Goal: Task Accomplishment & Management: Use online tool/utility

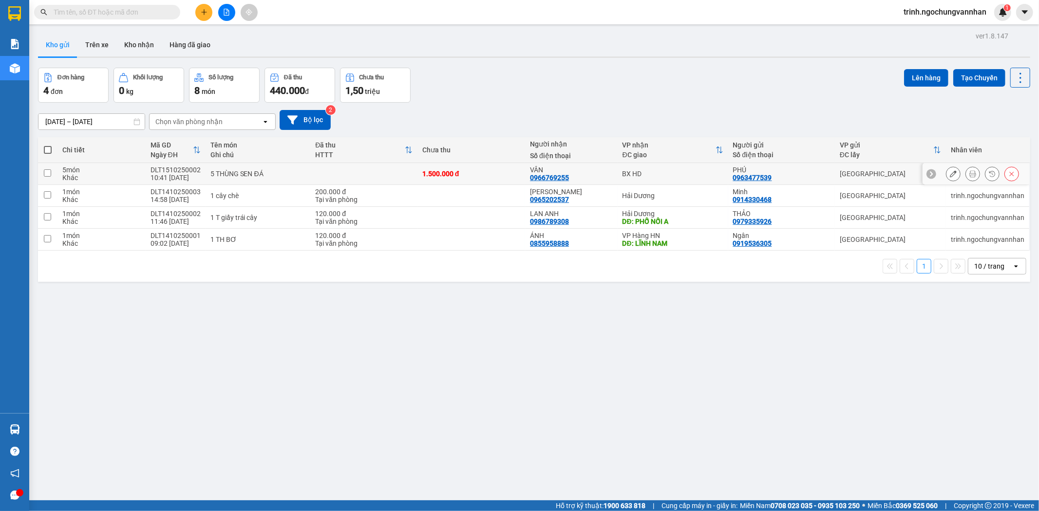
click at [48, 172] on input "checkbox" at bounding box center [47, 172] width 7 height 7
checkbox input "true"
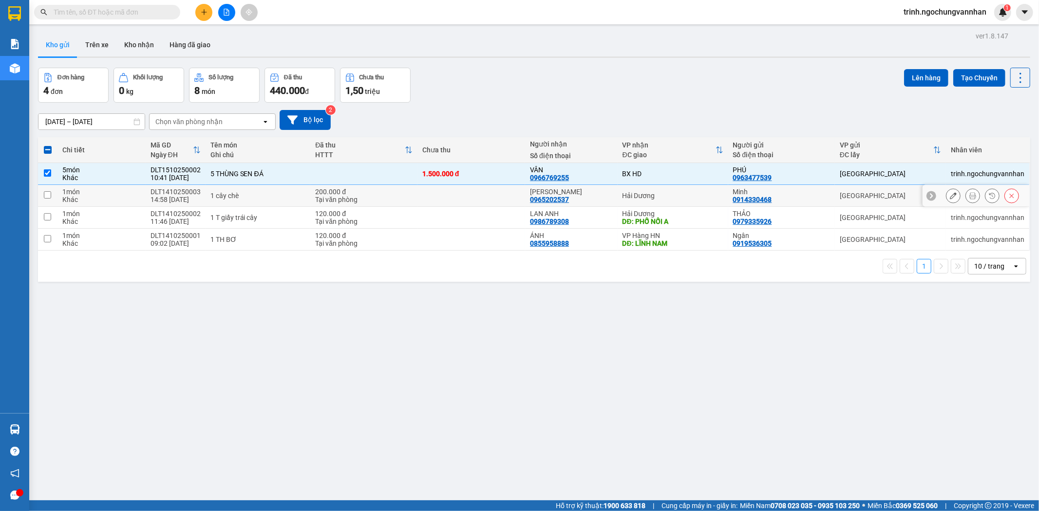
click at [46, 203] on td at bounding box center [47, 196] width 19 height 22
checkbox input "true"
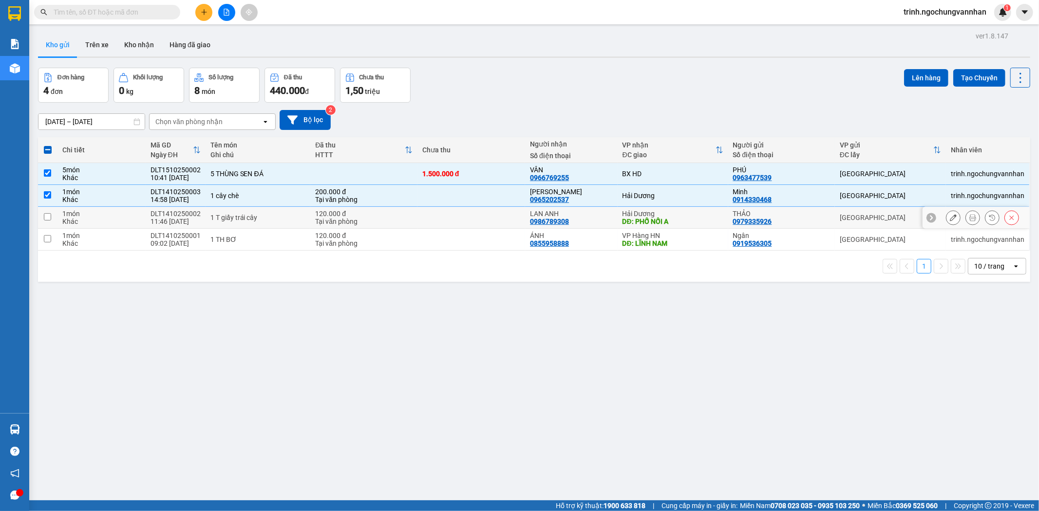
click at [54, 218] on td at bounding box center [47, 218] width 19 height 22
checkbox input "true"
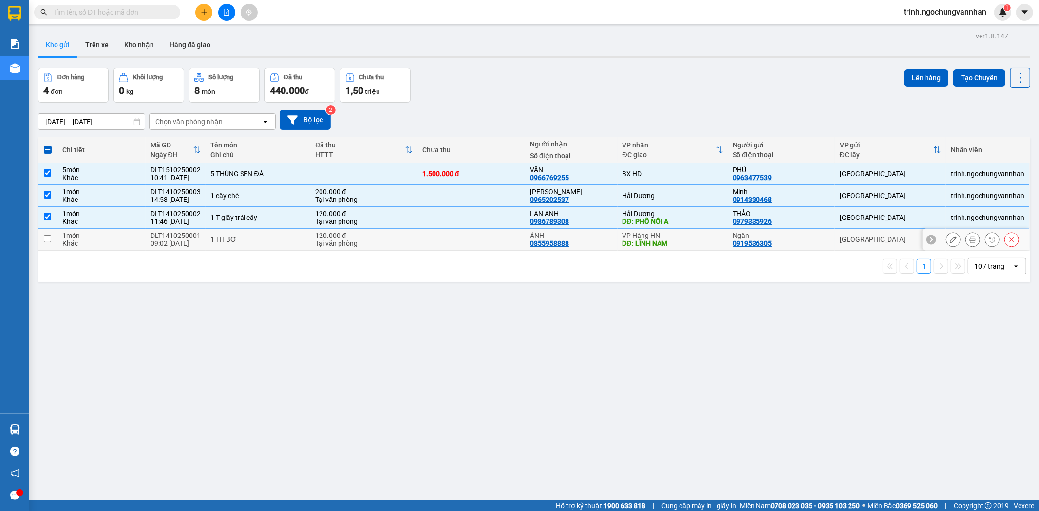
drag, startPoint x: 50, startPoint y: 239, endPoint x: 124, endPoint y: 220, distance: 76.3
click at [50, 239] on input "checkbox" at bounding box center [47, 238] width 7 height 7
checkbox input "true"
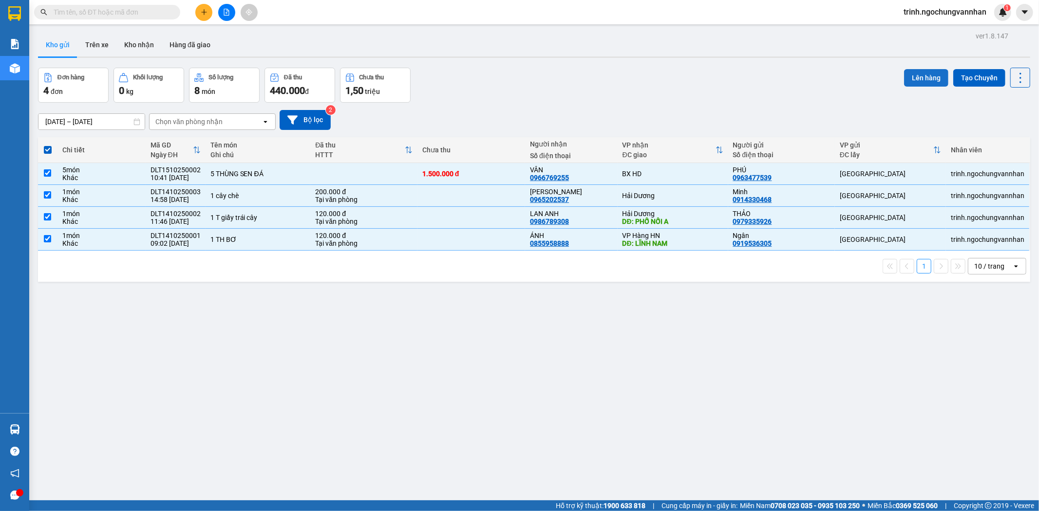
click at [909, 78] on button "Lên hàng" at bounding box center [926, 78] width 44 height 18
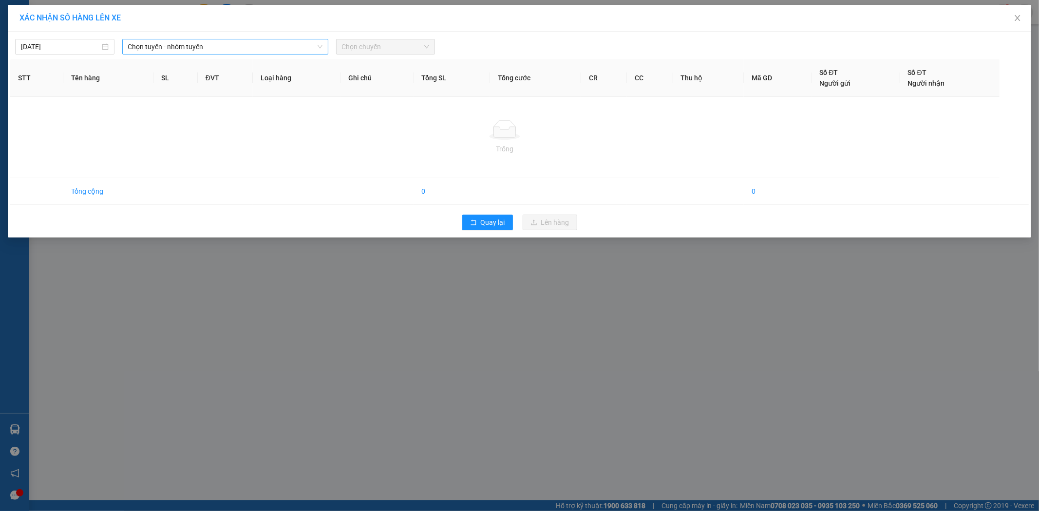
click at [168, 40] on span "Chọn tuyến - nhóm tuyến" at bounding box center [225, 46] width 194 height 15
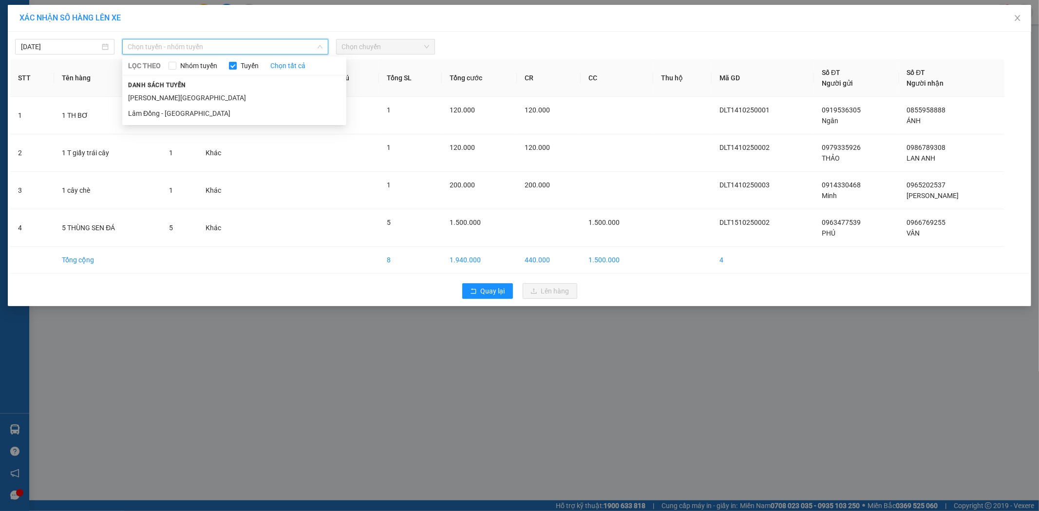
drag, startPoint x: 198, startPoint y: 116, endPoint x: 311, endPoint y: 79, distance: 118.9
click at [201, 119] on li "Lâm Đồng - [GEOGRAPHIC_DATA]" at bounding box center [234, 114] width 224 height 16
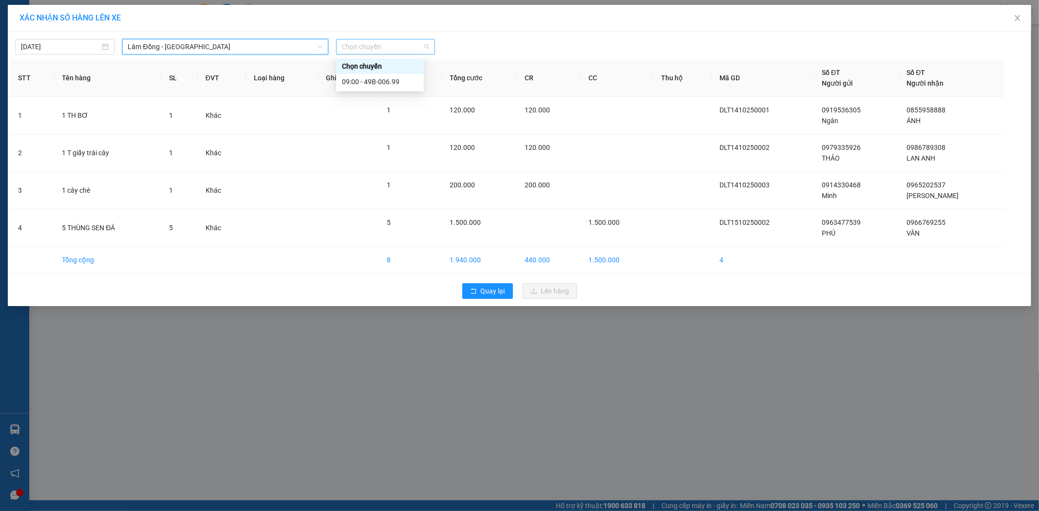
click at [369, 47] on span "Chọn chuyến" at bounding box center [386, 46] width 88 height 15
click at [369, 81] on div "09:00 - 49B-006.99" at bounding box center [380, 81] width 76 height 11
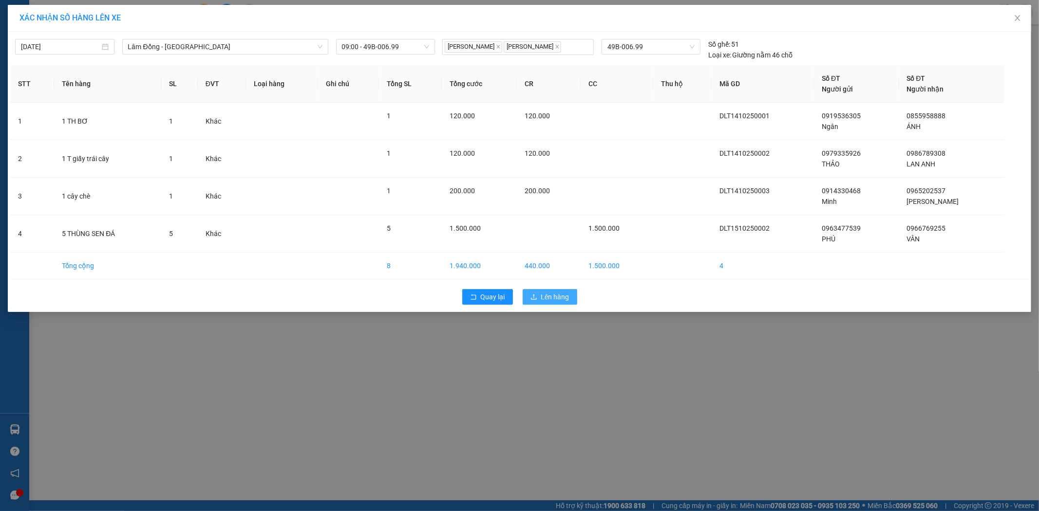
click at [561, 293] on span "Lên hàng" at bounding box center [555, 297] width 28 height 11
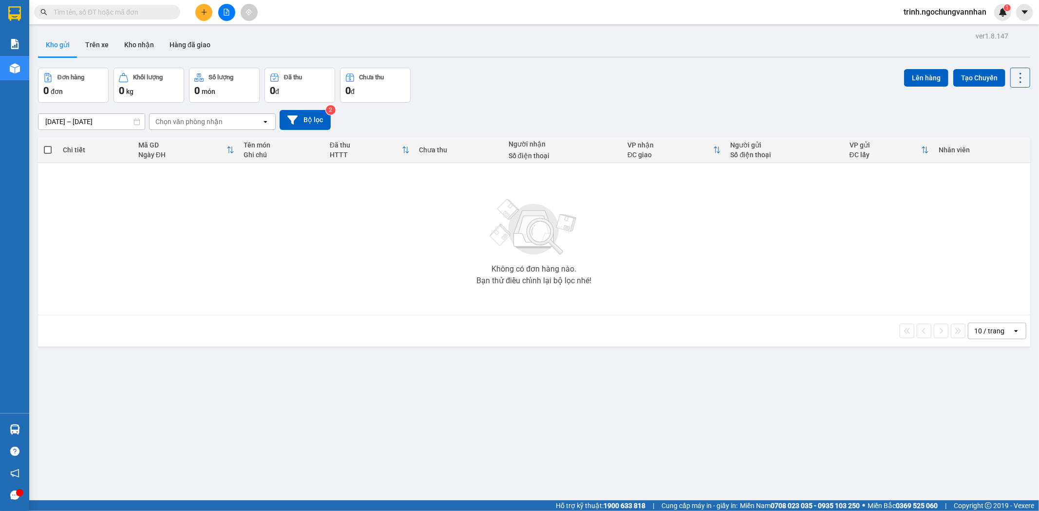
click at [109, 119] on input "[DATE] – [DATE]" at bounding box center [91, 122] width 106 height 16
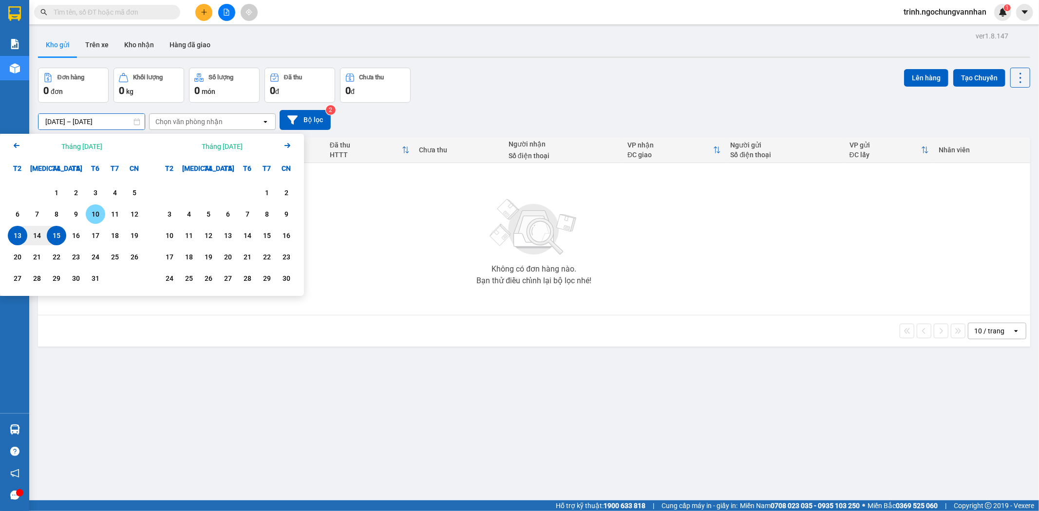
click at [93, 212] on div "10" at bounding box center [96, 214] width 14 height 12
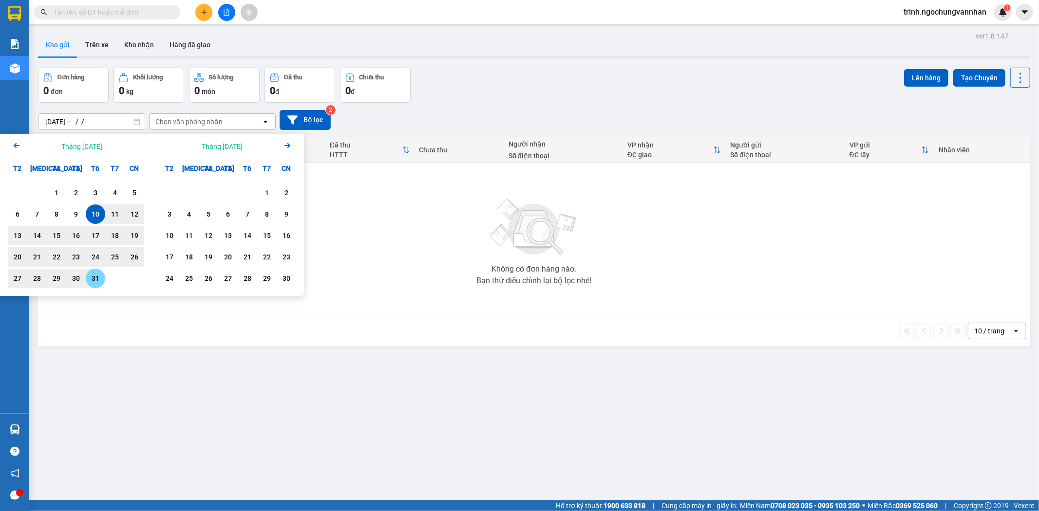
click at [98, 275] on div "31" at bounding box center [96, 279] width 14 height 12
type input "[DATE] – [DATE]"
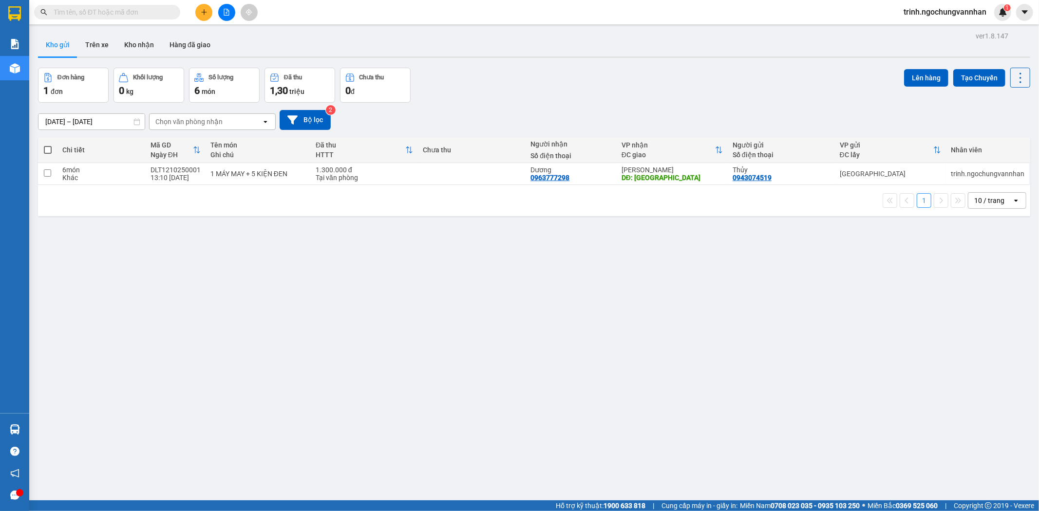
click at [105, 122] on input "[DATE] – [DATE]" at bounding box center [91, 122] width 106 height 16
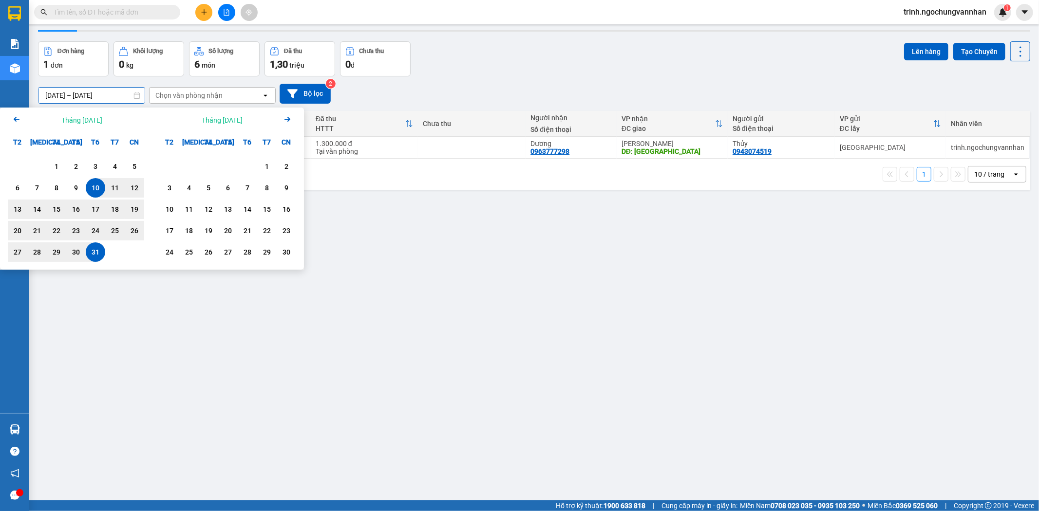
scroll to position [45, 0]
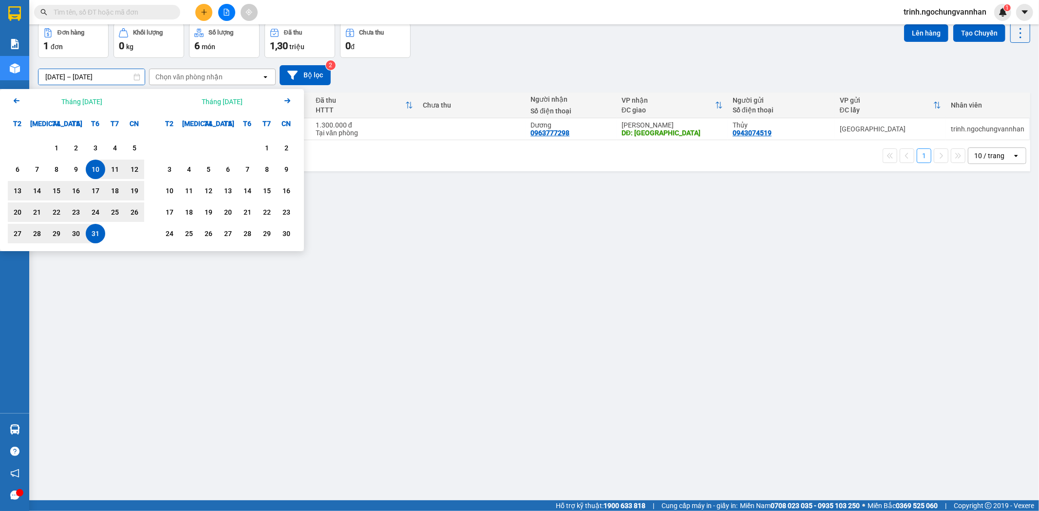
click at [346, 233] on div "ver 1.8.147 Kho gửi Trên xe Kho nhận Hàng đã giao Đơn hàng 1 đơn Khối lượng 0 k…" at bounding box center [534, 239] width 1000 height 511
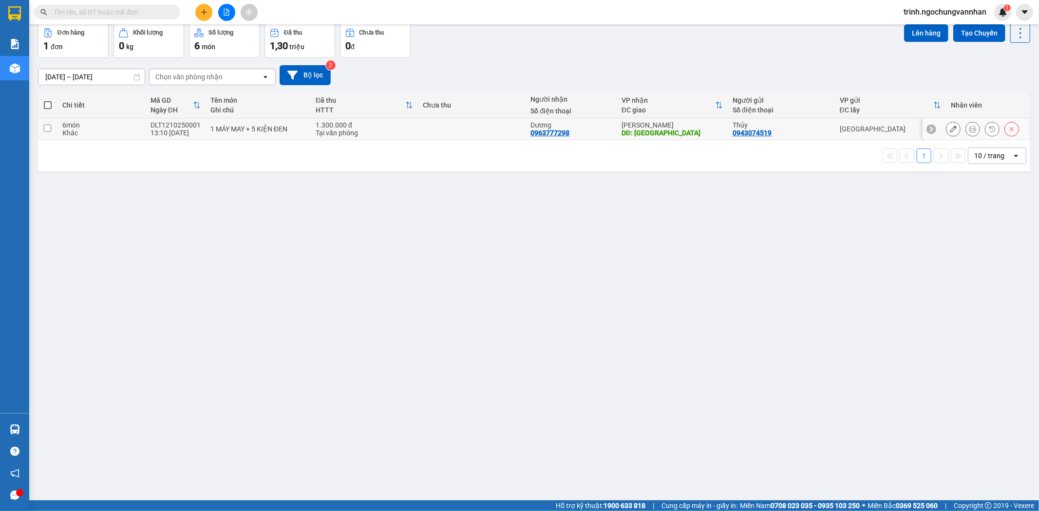
click at [50, 129] on input "checkbox" at bounding box center [47, 128] width 7 height 7
checkbox input "true"
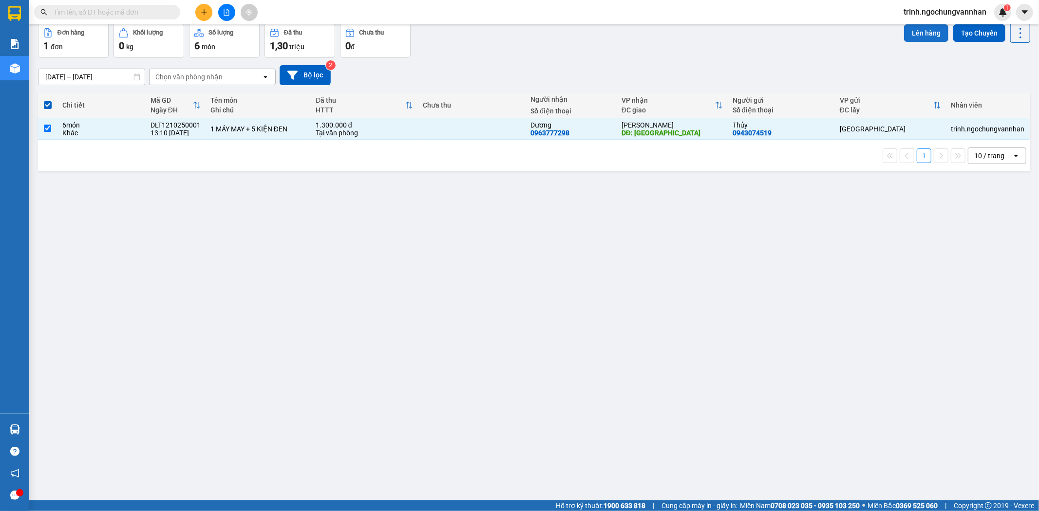
click at [909, 30] on button "Lên hàng" at bounding box center [926, 33] width 44 height 18
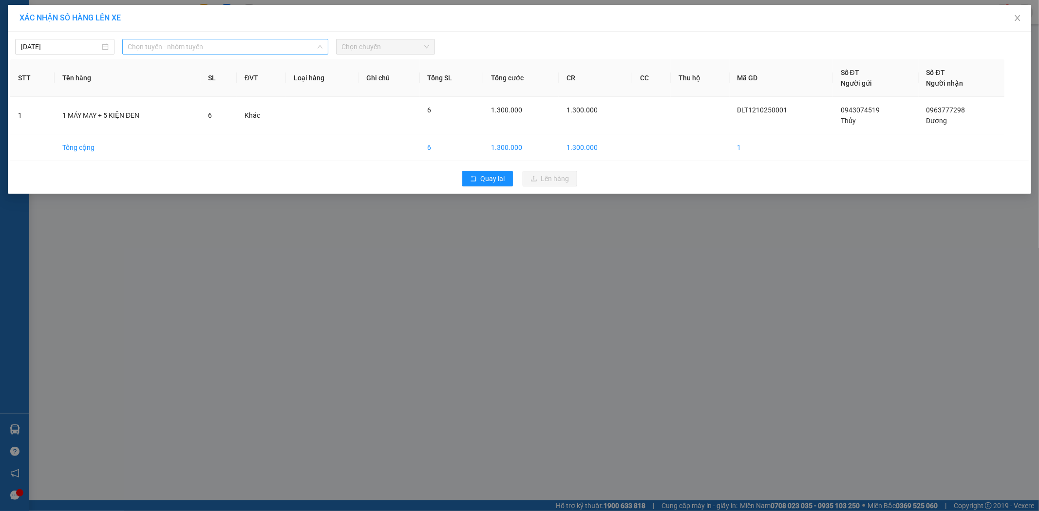
click at [206, 45] on span "Chọn tuyến - nhóm tuyến" at bounding box center [225, 46] width 194 height 15
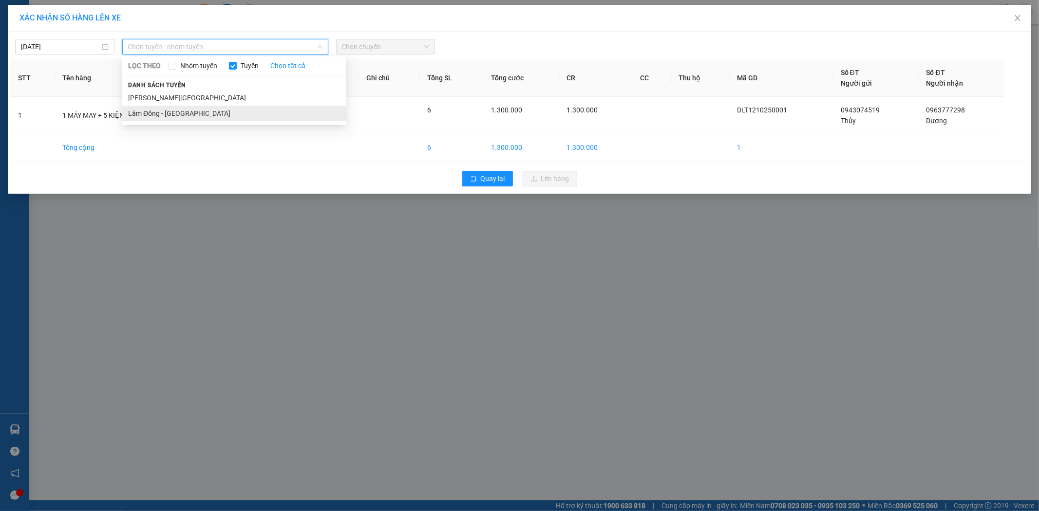
click at [209, 111] on li "Lâm Đồng - [GEOGRAPHIC_DATA]" at bounding box center [234, 114] width 224 height 16
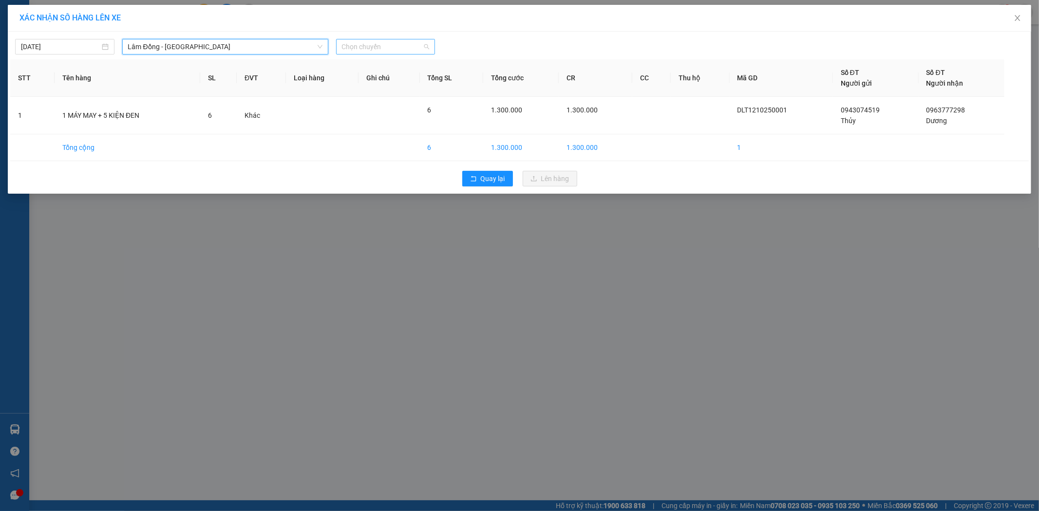
click at [417, 44] on span "Chọn chuyến" at bounding box center [386, 46] width 88 height 15
click at [409, 80] on div "09:00 - 49B-006.99" at bounding box center [380, 81] width 76 height 11
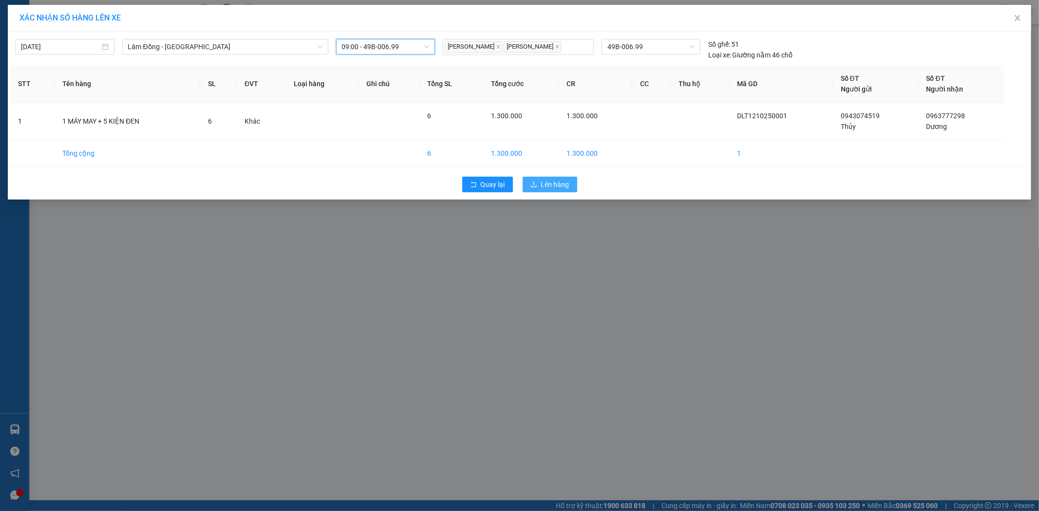
click at [556, 187] on span "Lên hàng" at bounding box center [555, 184] width 28 height 11
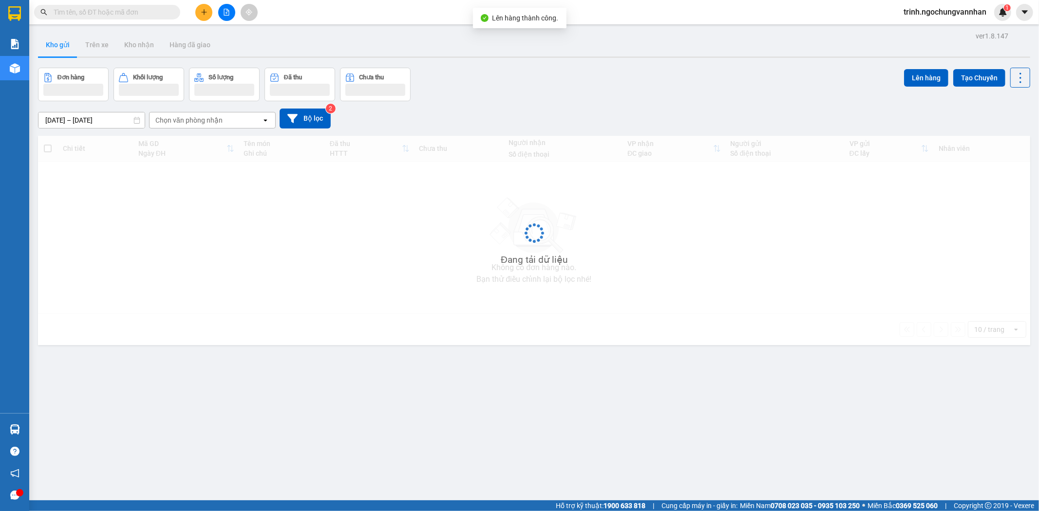
click at [229, 11] on icon "file-add" at bounding box center [226, 12] width 7 height 7
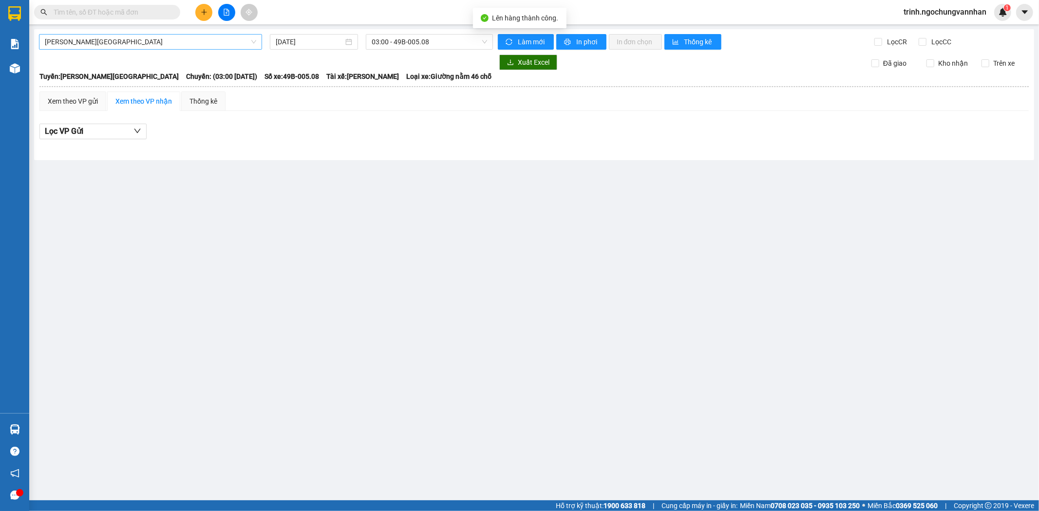
click at [96, 41] on span "[PERSON_NAME][GEOGRAPHIC_DATA]" at bounding box center [150, 42] width 211 height 15
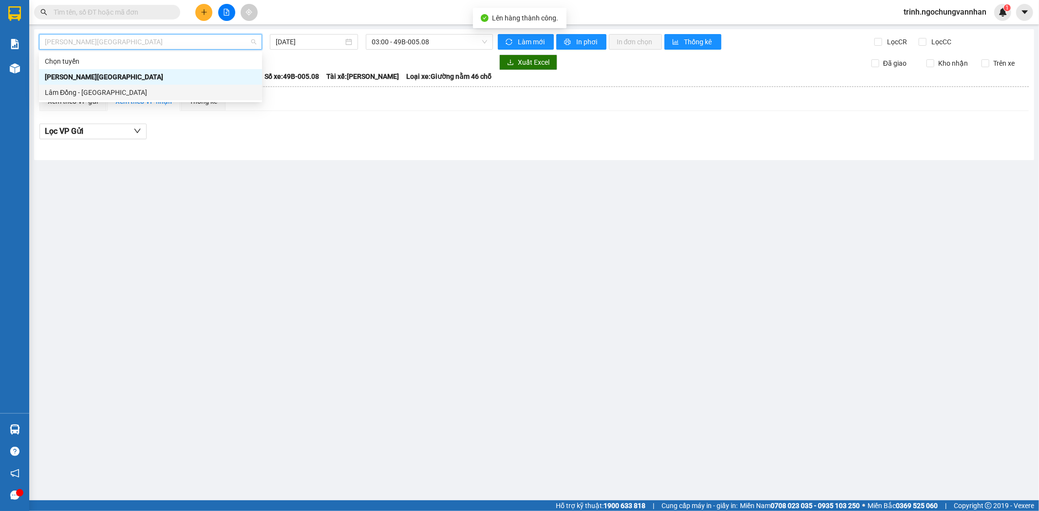
click at [103, 97] on div "Lâm Đồng - [GEOGRAPHIC_DATA]" at bounding box center [150, 92] width 211 height 11
type input "[DATE]"
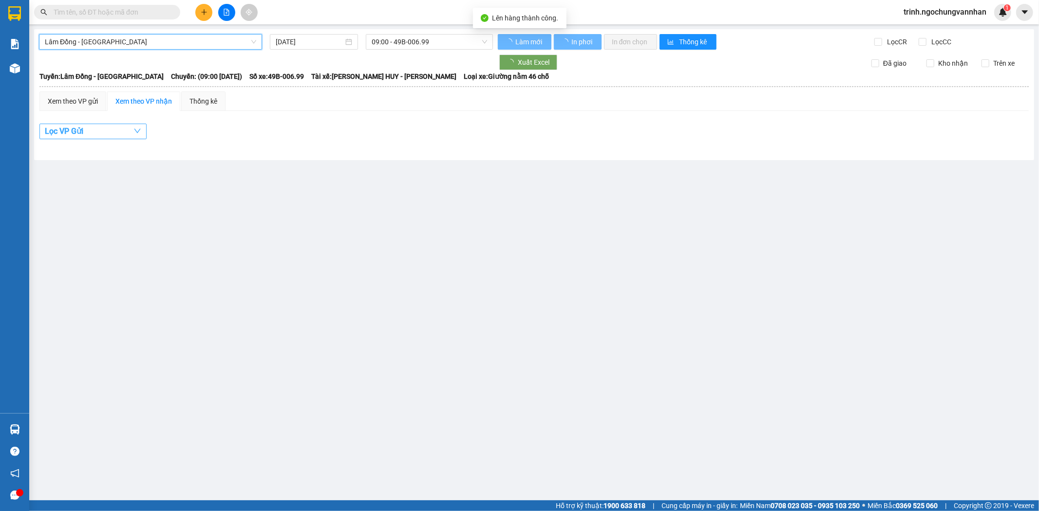
click at [94, 131] on button "Lọc VP Gửi" at bounding box center [92, 132] width 107 height 16
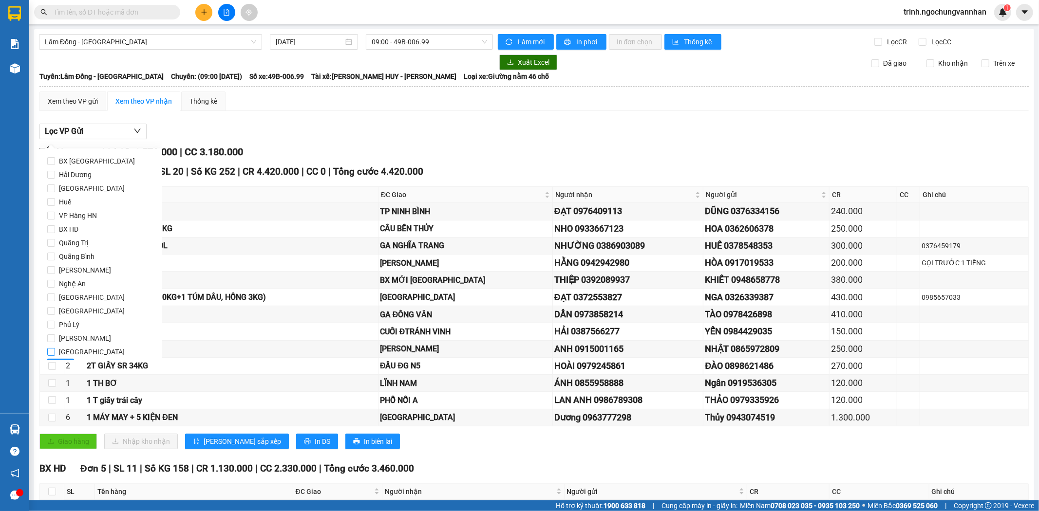
click at [55, 352] on span "[GEOGRAPHIC_DATA]" at bounding box center [92, 352] width 74 height 14
click at [55, 352] on input "[GEOGRAPHIC_DATA]" at bounding box center [51, 352] width 8 height 8
checkbox input "true"
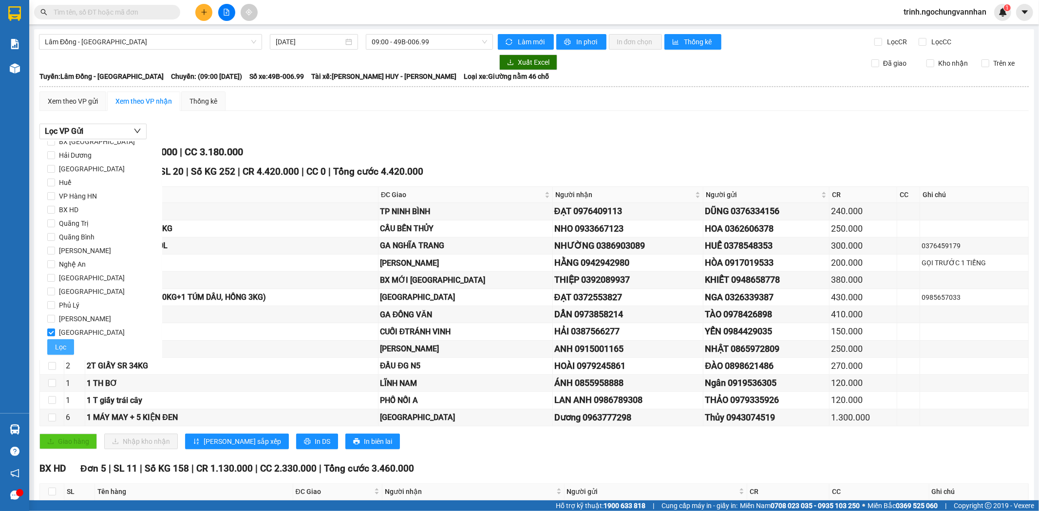
scroll to position [20, 0]
click at [70, 347] on button "Lọc" at bounding box center [60, 347] width 27 height 16
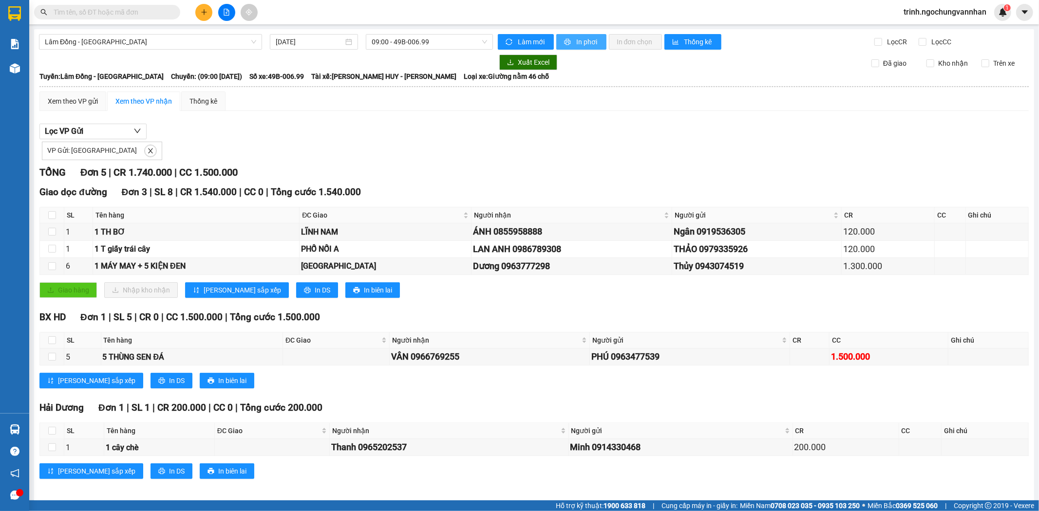
click at [580, 44] on span "In phơi" at bounding box center [587, 42] width 22 height 11
click at [90, 102] on div "Xem theo VP gửi" at bounding box center [73, 101] width 50 height 11
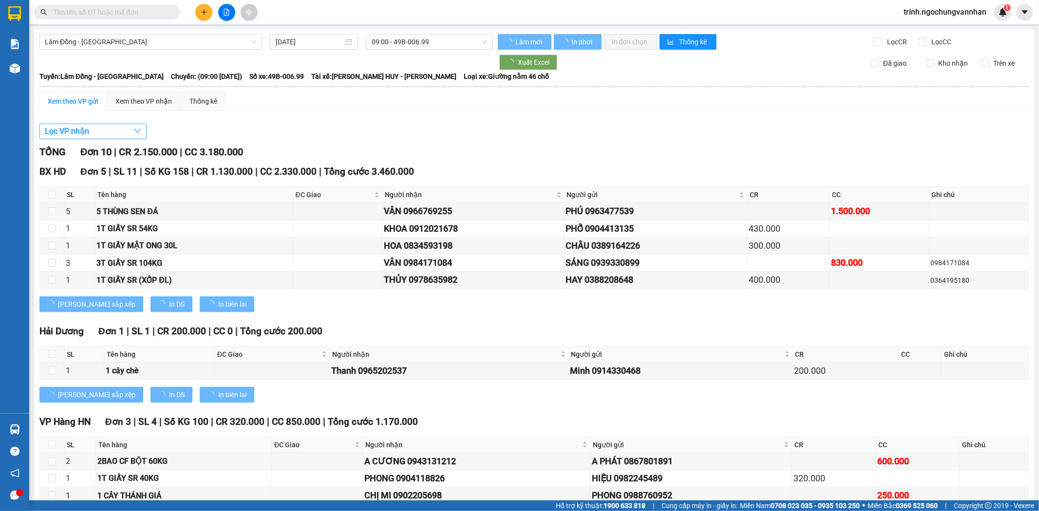
click at [107, 127] on button "Lọc VP nhận" at bounding box center [92, 132] width 107 height 16
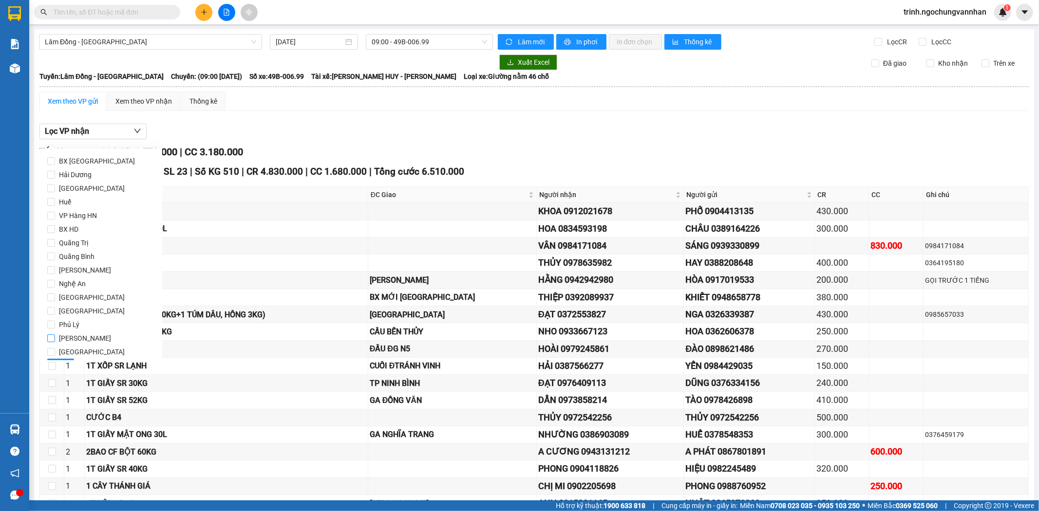
click at [77, 339] on span "[PERSON_NAME]" at bounding box center [85, 339] width 60 height 14
click at [55, 339] on input "[PERSON_NAME]" at bounding box center [51, 339] width 8 height 8
checkbox input "true"
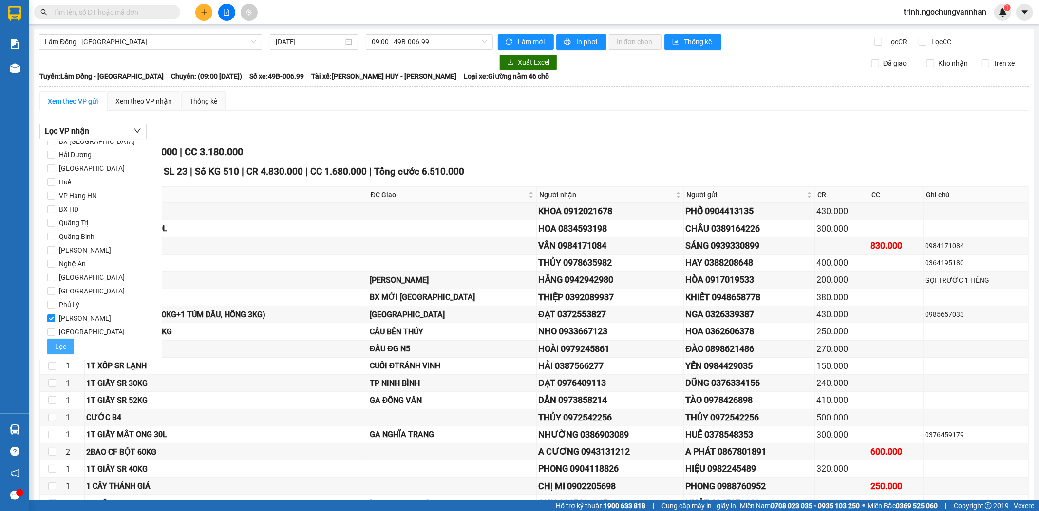
click at [66, 342] on button "Lọc" at bounding box center [60, 347] width 27 height 16
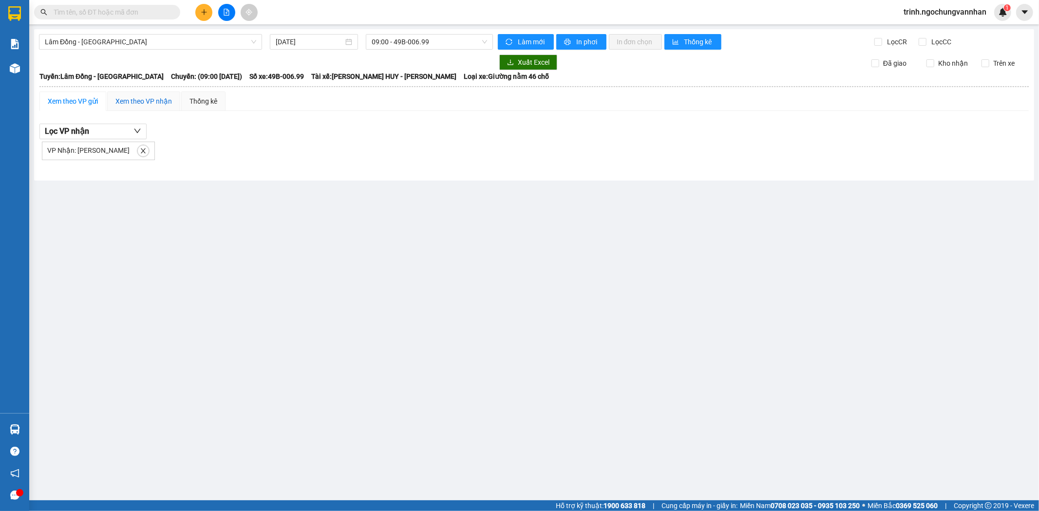
click at [132, 96] on div "Xem theo VP nhận" at bounding box center [143, 101] width 56 height 11
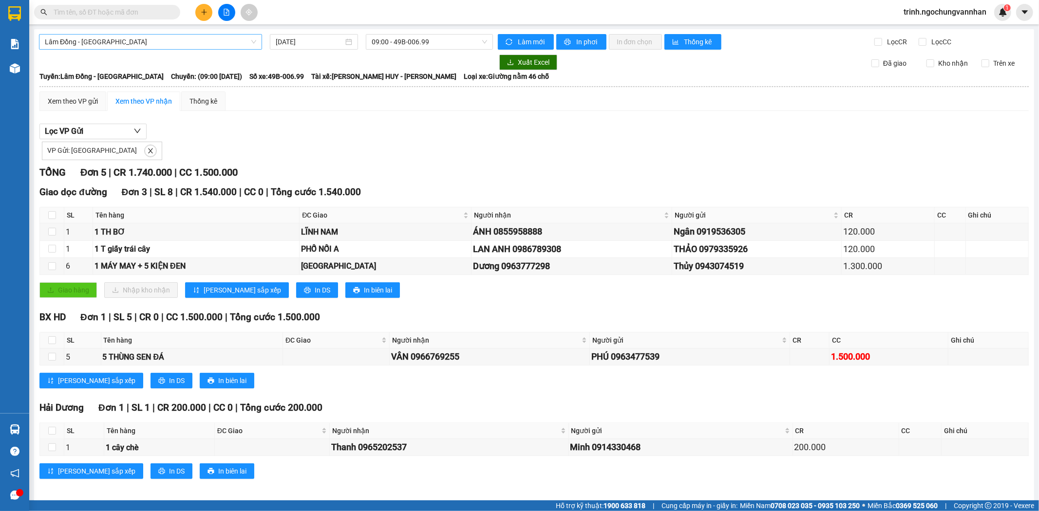
click at [102, 36] on span "Lâm Đồng - [GEOGRAPHIC_DATA]" at bounding box center [150, 42] width 211 height 15
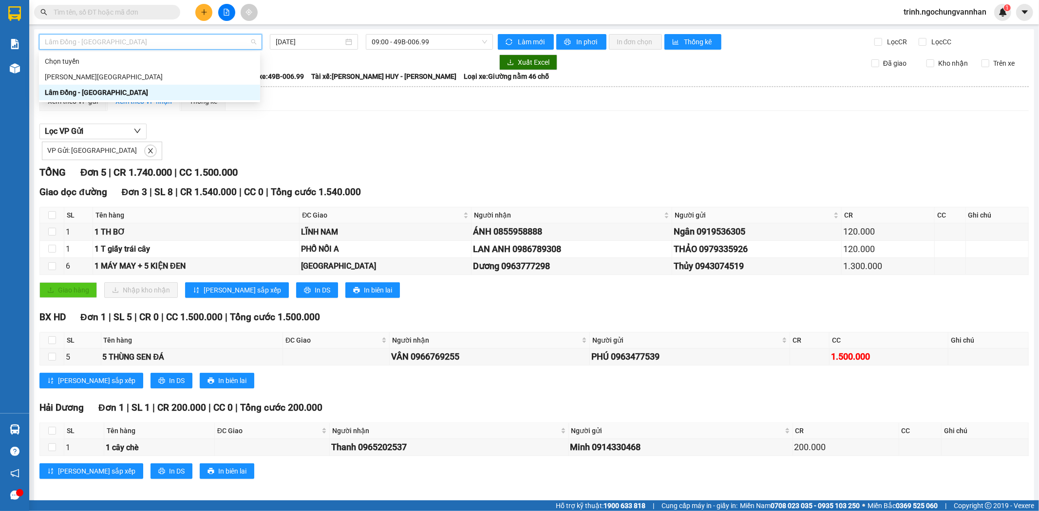
click at [230, 8] on button at bounding box center [226, 12] width 17 height 17
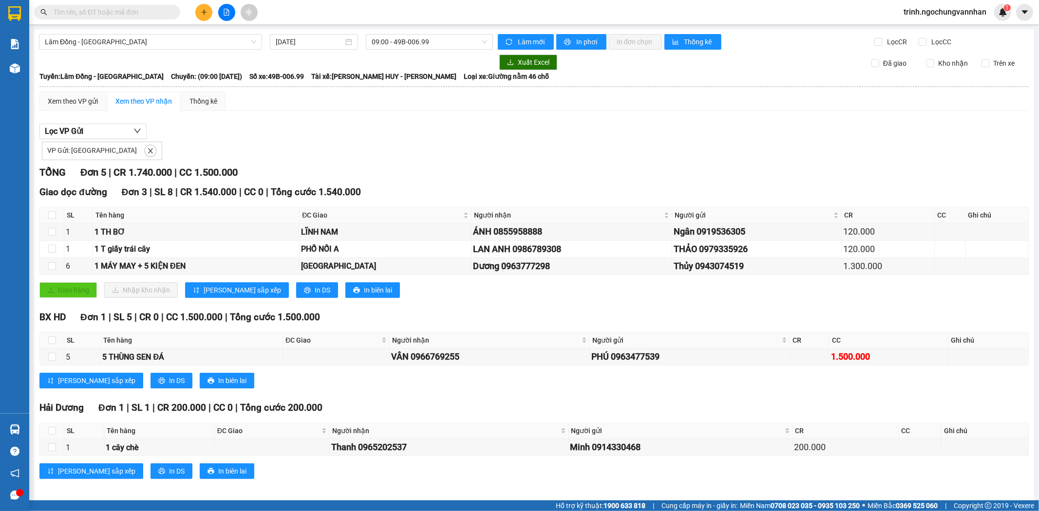
click at [226, 10] on icon "file-add" at bounding box center [226, 12] width 7 height 7
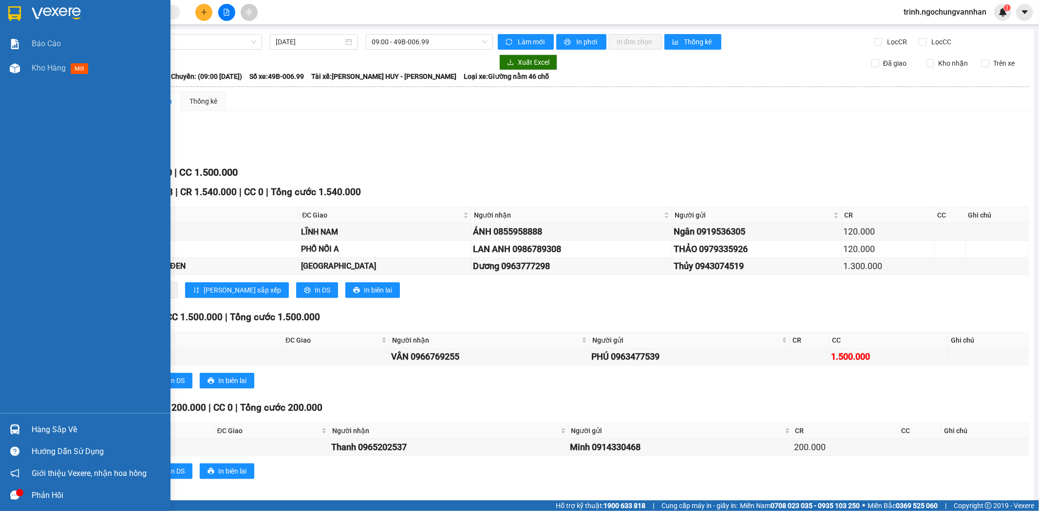
click at [18, 71] on img at bounding box center [15, 68] width 10 height 10
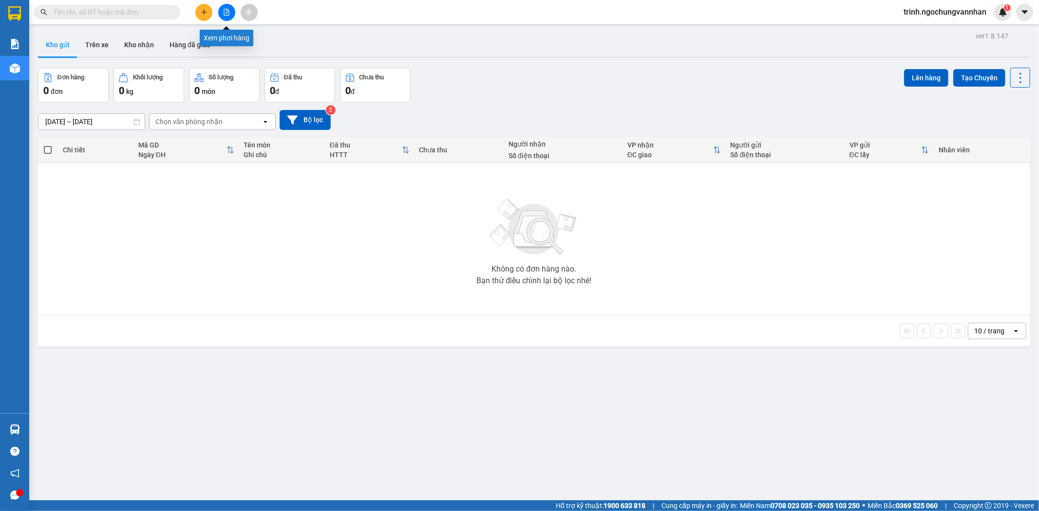
click at [232, 15] on button at bounding box center [226, 12] width 17 height 17
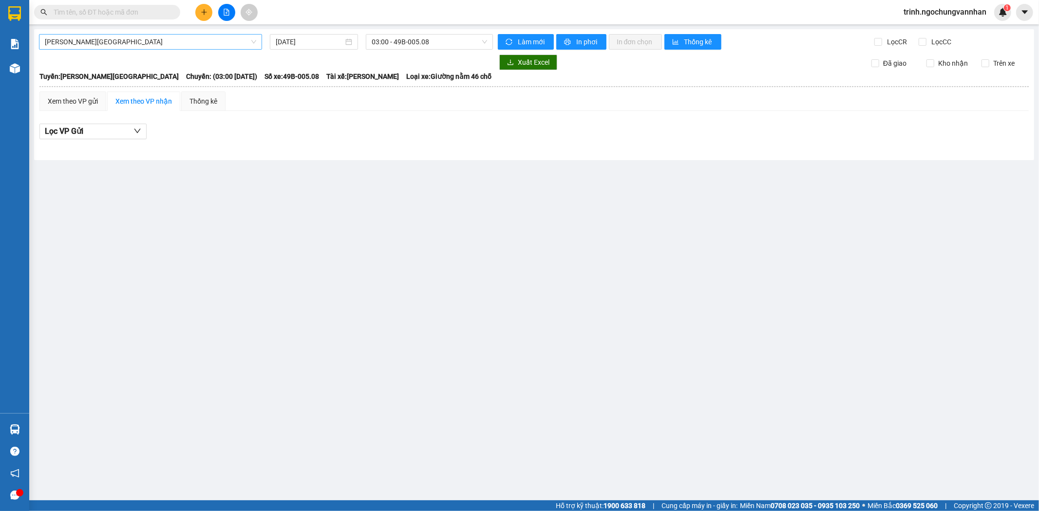
click at [118, 45] on span "[PERSON_NAME][GEOGRAPHIC_DATA]" at bounding box center [150, 42] width 211 height 15
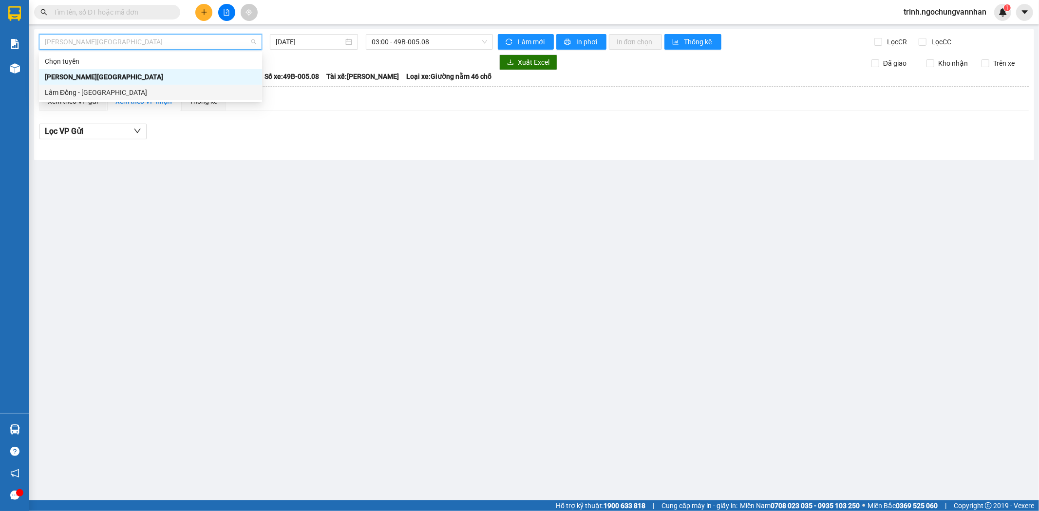
click at [110, 96] on div "Lâm Đồng - [GEOGRAPHIC_DATA]" at bounding box center [150, 92] width 211 height 11
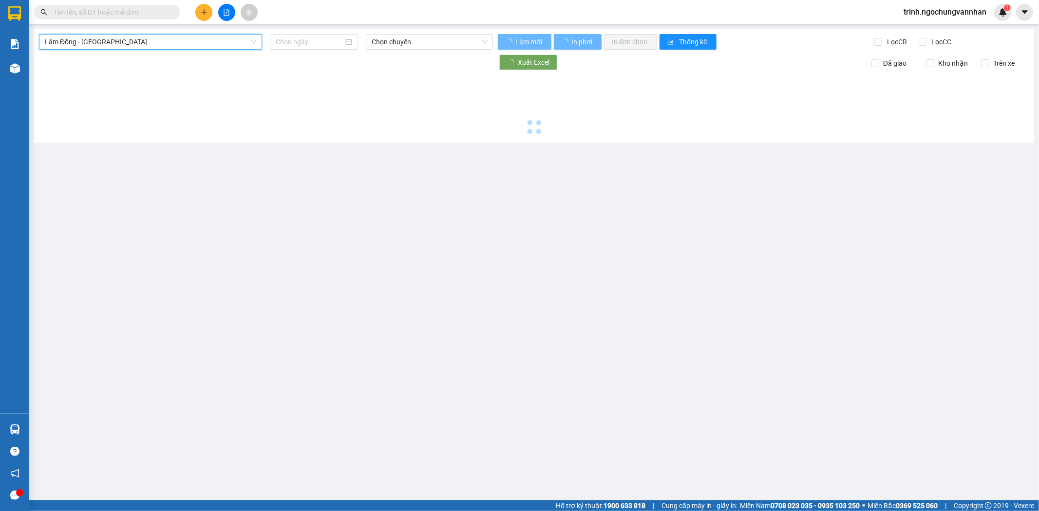
type input "[DATE]"
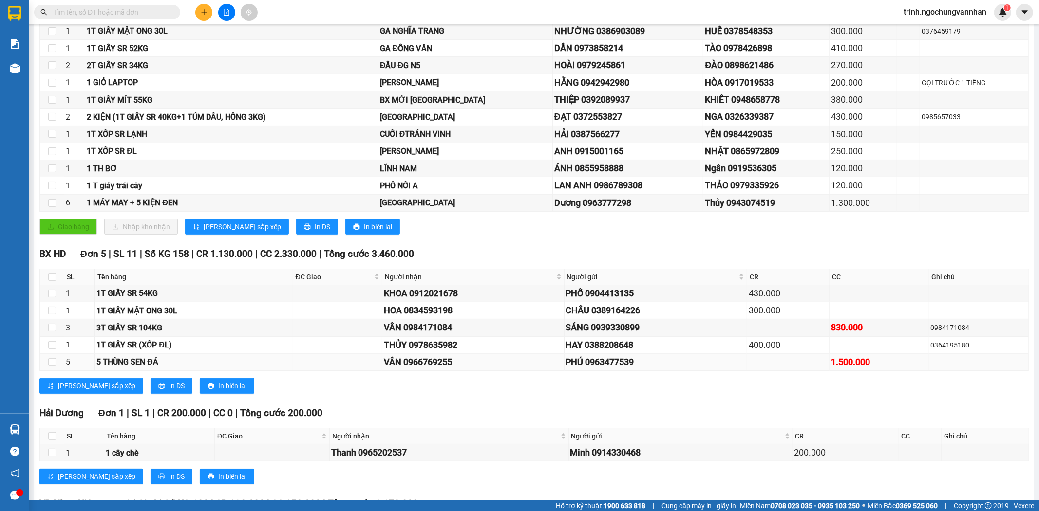
scroll to position [216, 0]
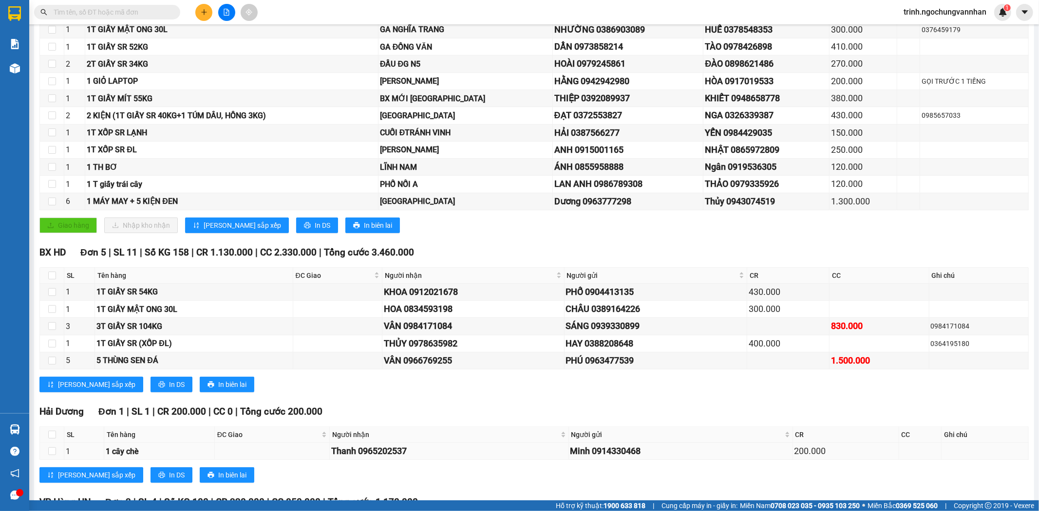
click at [294, 444] on td at bounding box center [272, 451] width 115 height 17
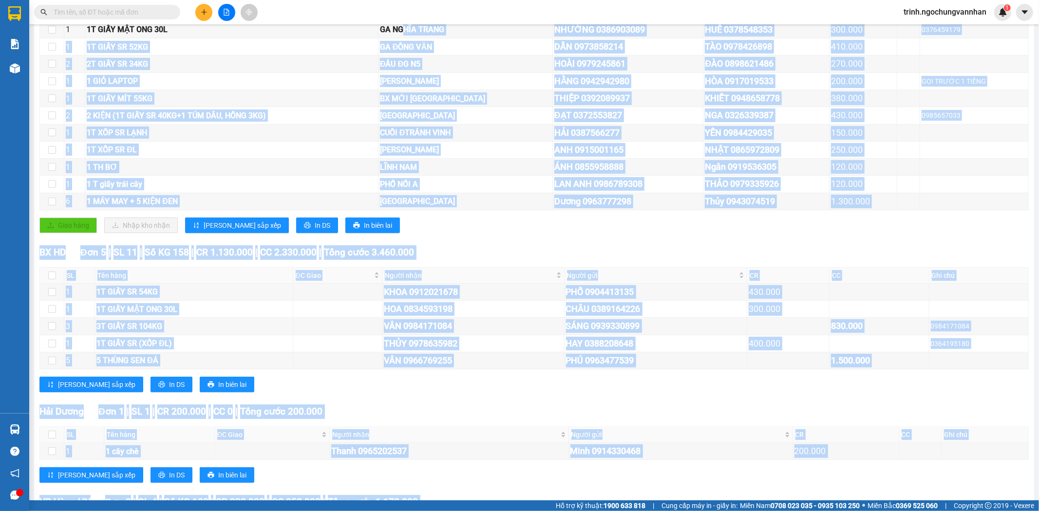
drag, startPoint x: 441, startPoint y: 537, endPoint x: 820, endPoint y: 537, distance: 378.9
click at [820, 511] on html "Kết quả tìm kiếm ( 0 ) Bộ lọc No Data trinh.ngochungvannhan 1 Báo cáo Kho hàng …" at bounding box center [519, 255] width 1039 height 511
